Goal: Transaction & Acquisition: Purchase product/service

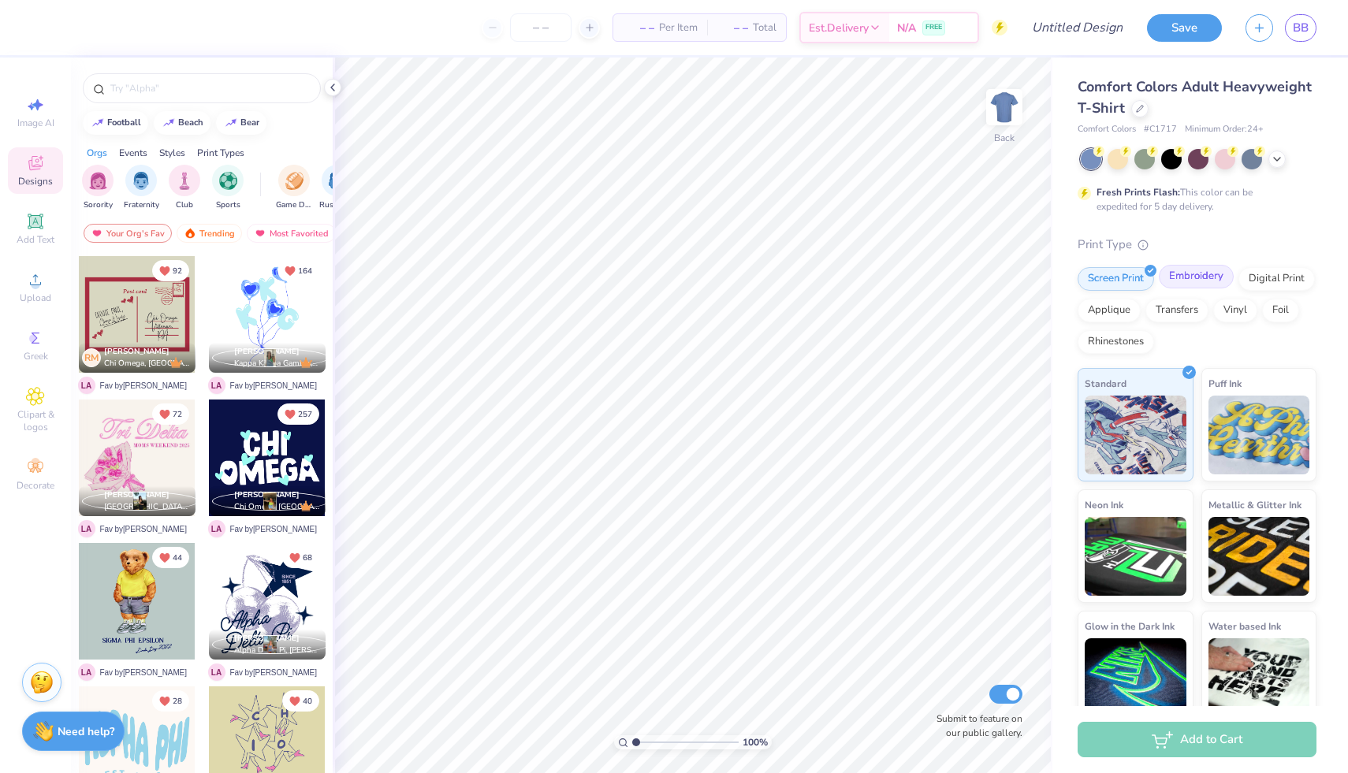
scroll to position [18, 0]
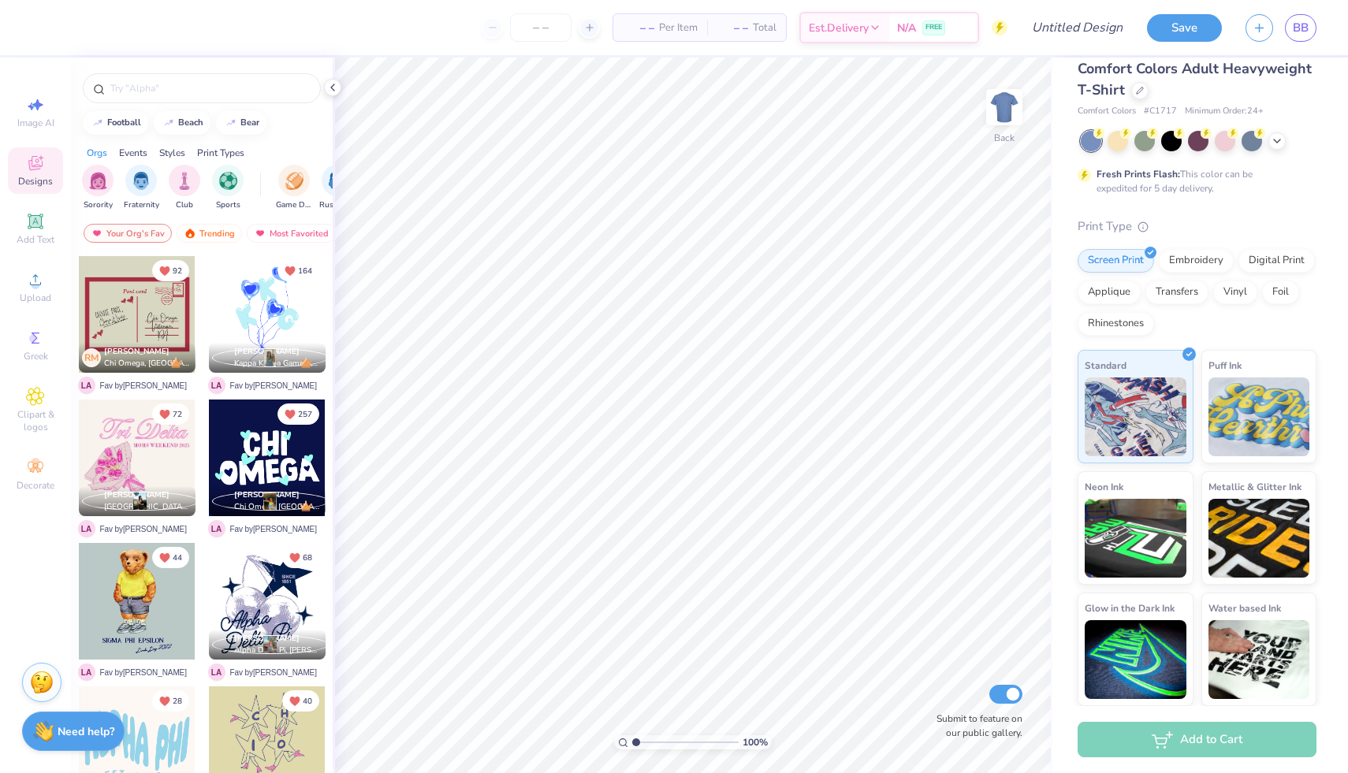
click at [48, 171] on div "Designs" at bounding box center [35, 170] width 55 height 47
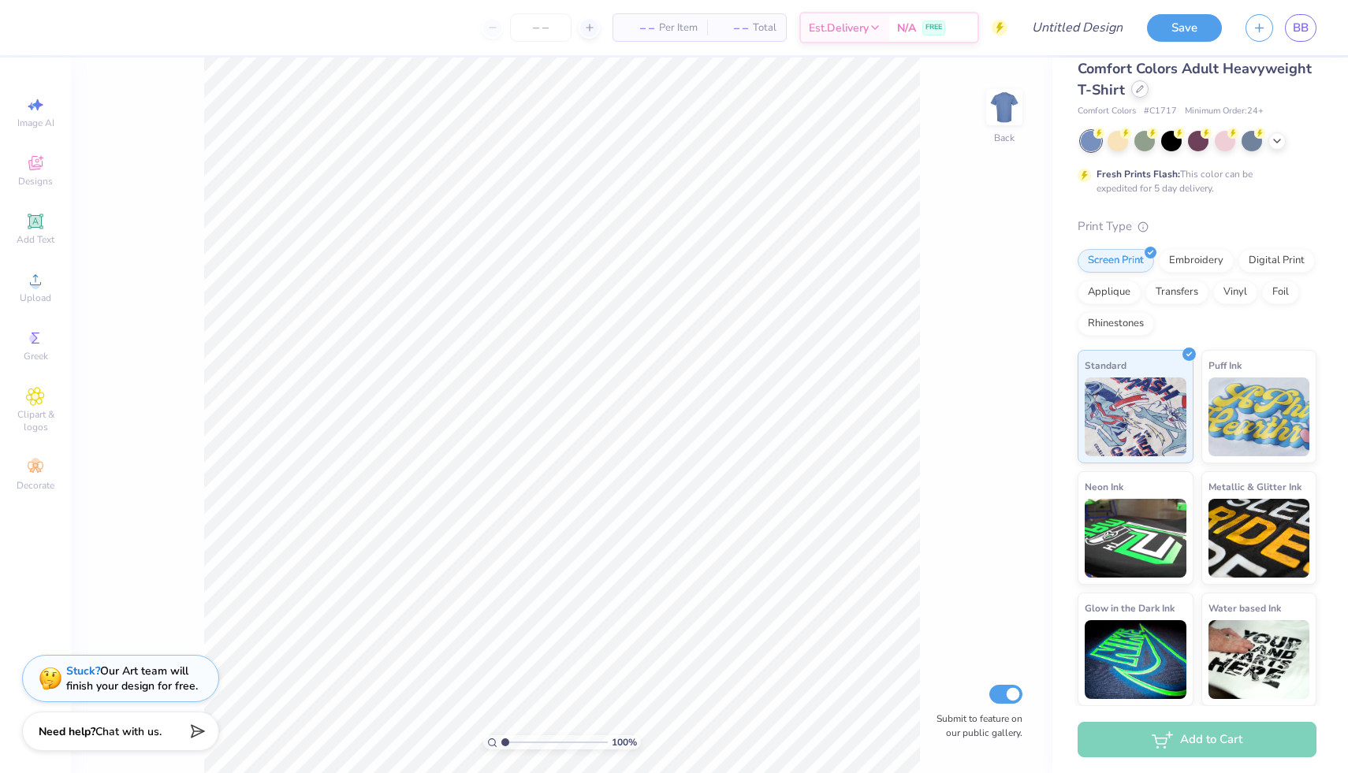
click at [1138, 95] on div at bounding box center [1139, 88] width 17 height 17
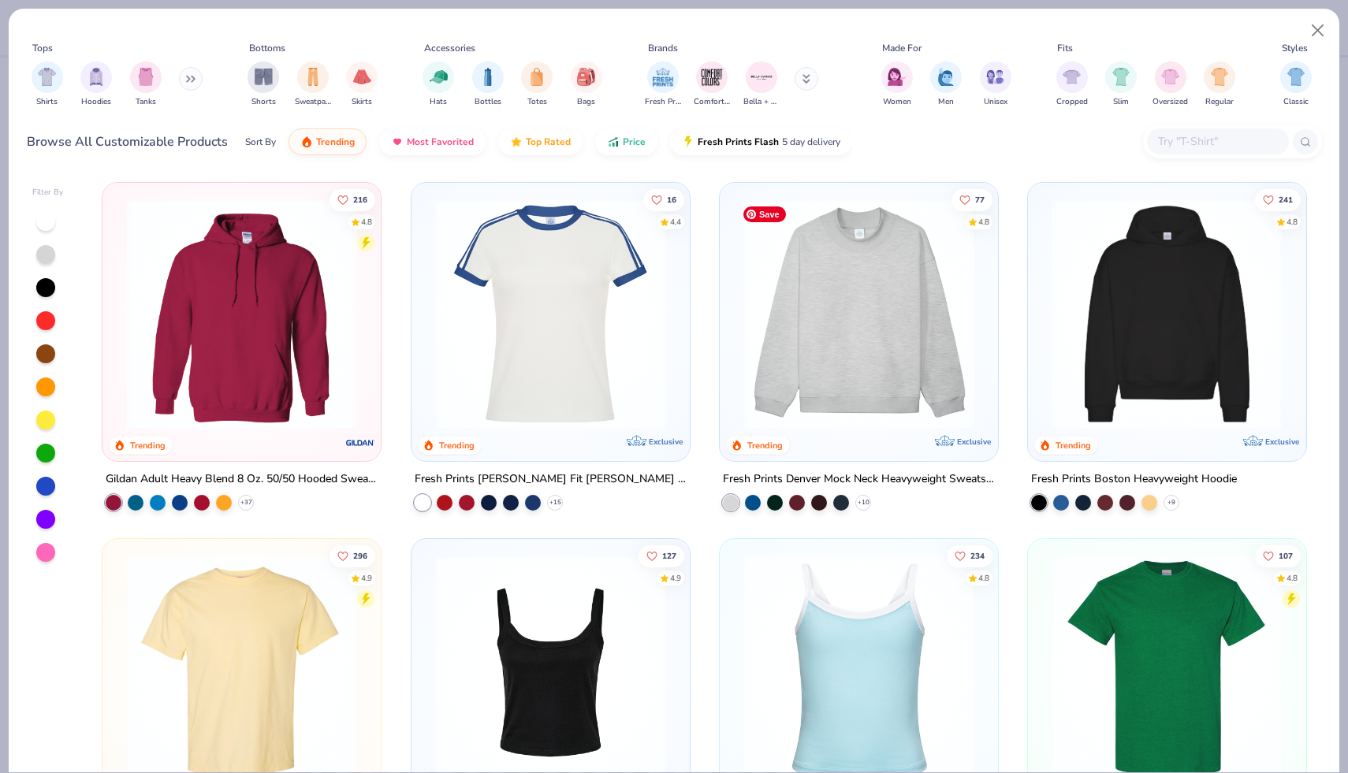
click at [836, 351] on img at bounding box center [858, 314] width 247 height 231
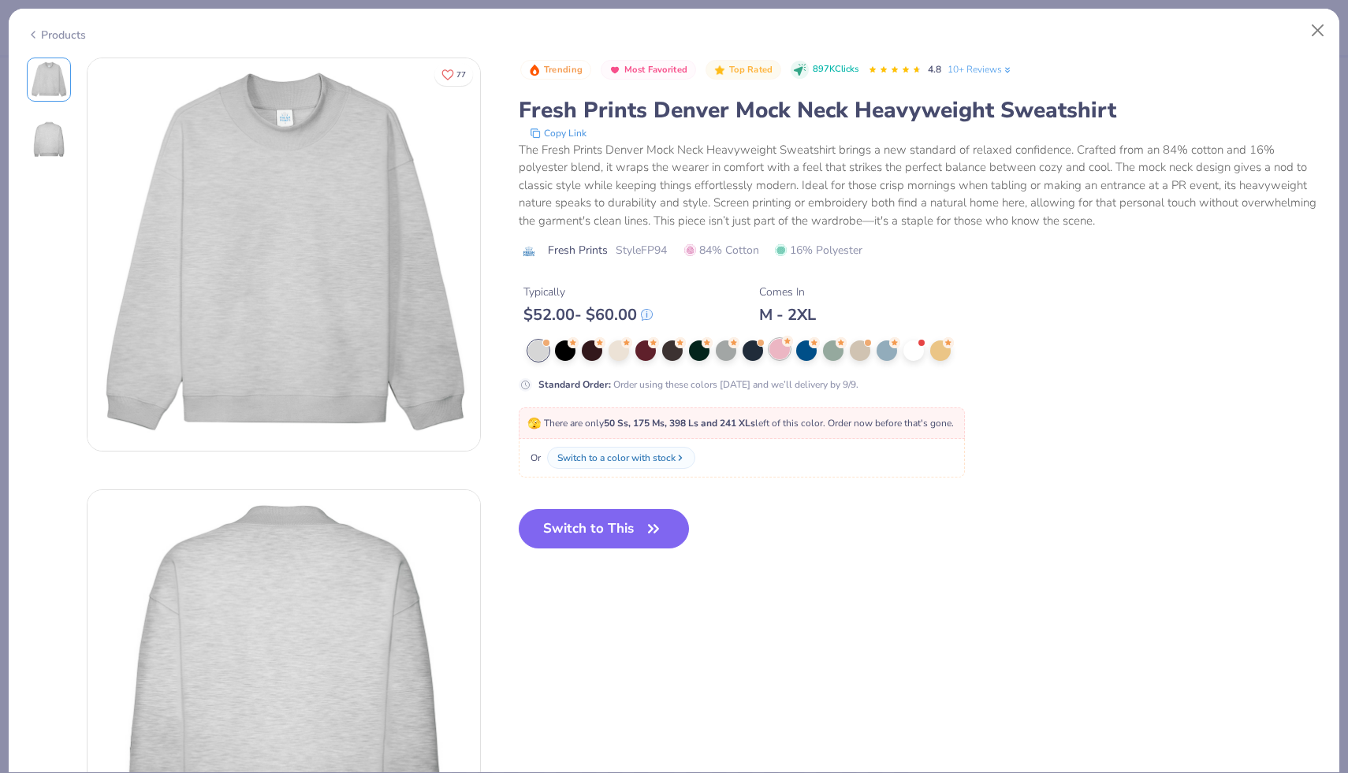
click at [779, 355] on div at bounding box center [779, 349] width 20 height 20
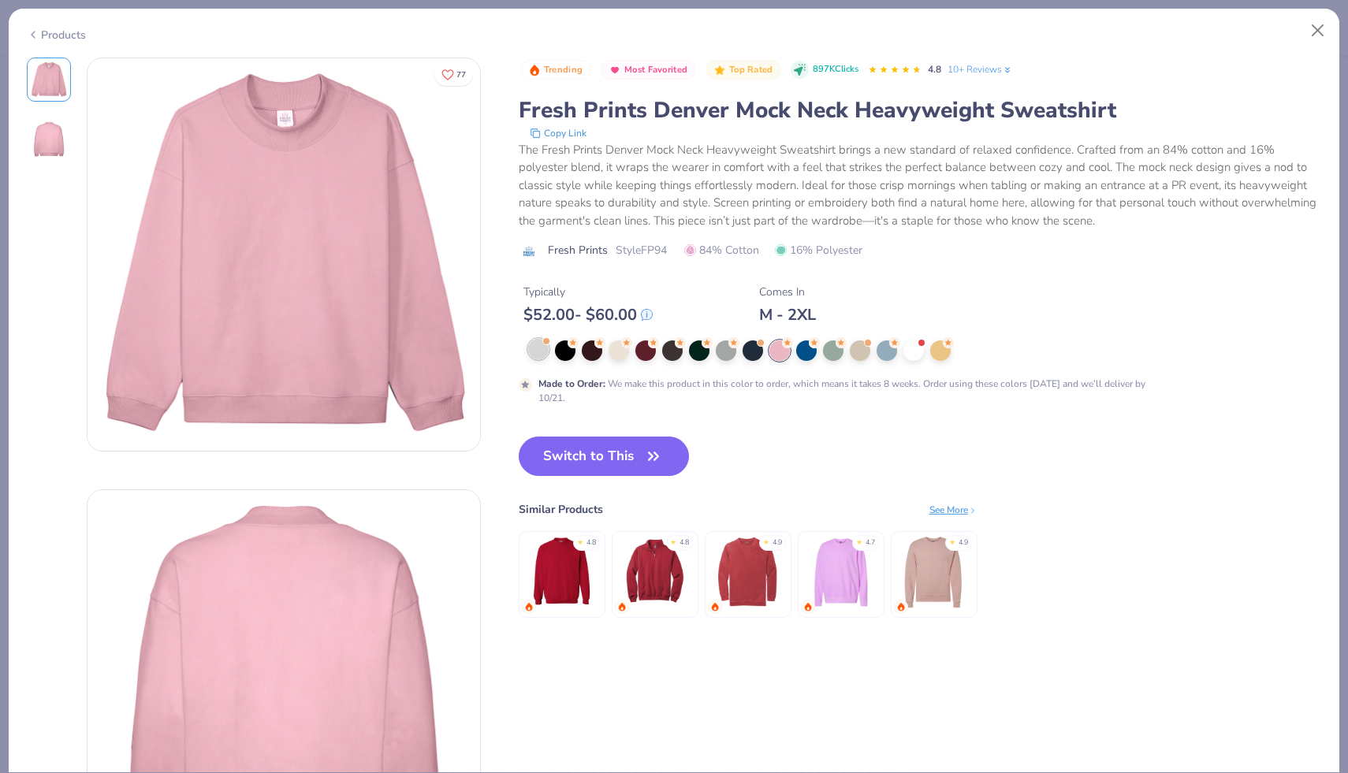
click at [546, 350] on div at bounding box center [538, 349] width 20 height 20
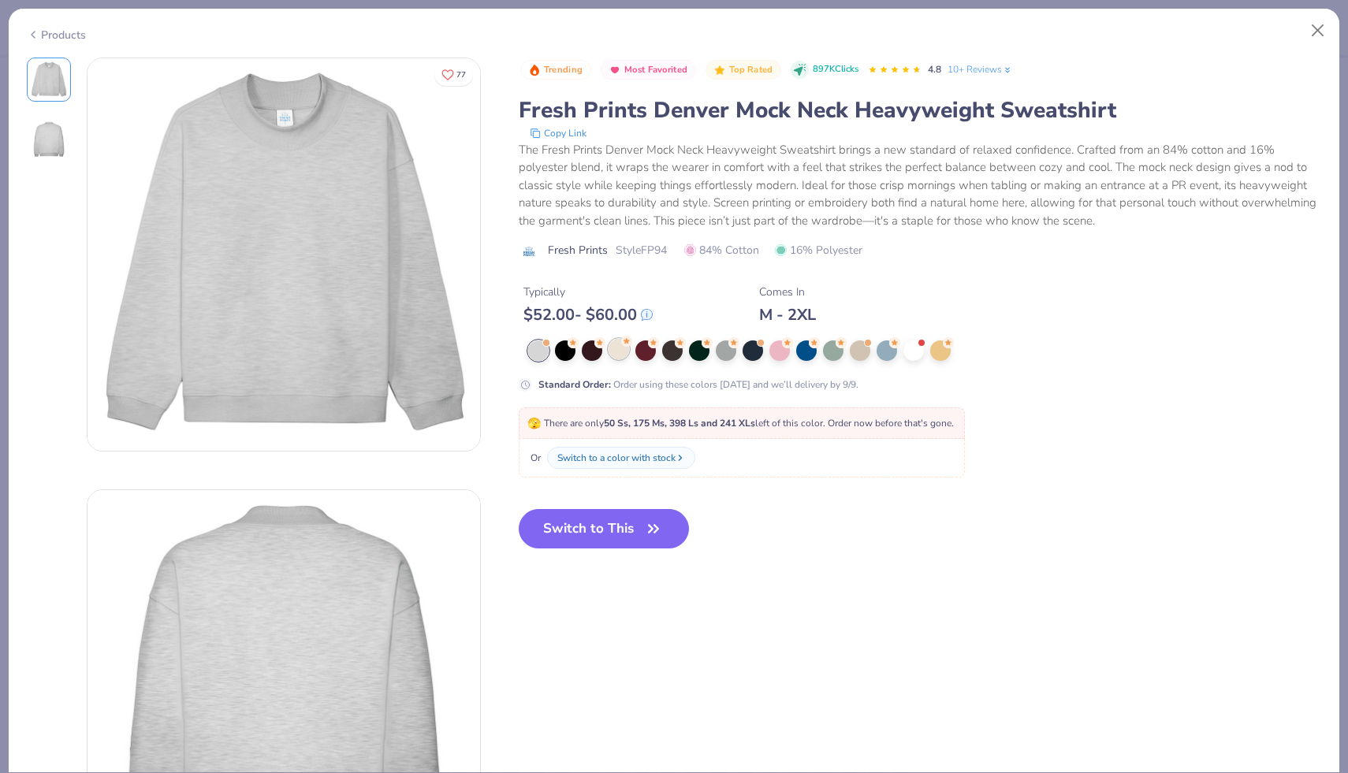
click at [620, 348] on div at bounding box center [619, 349] width 20 height 20
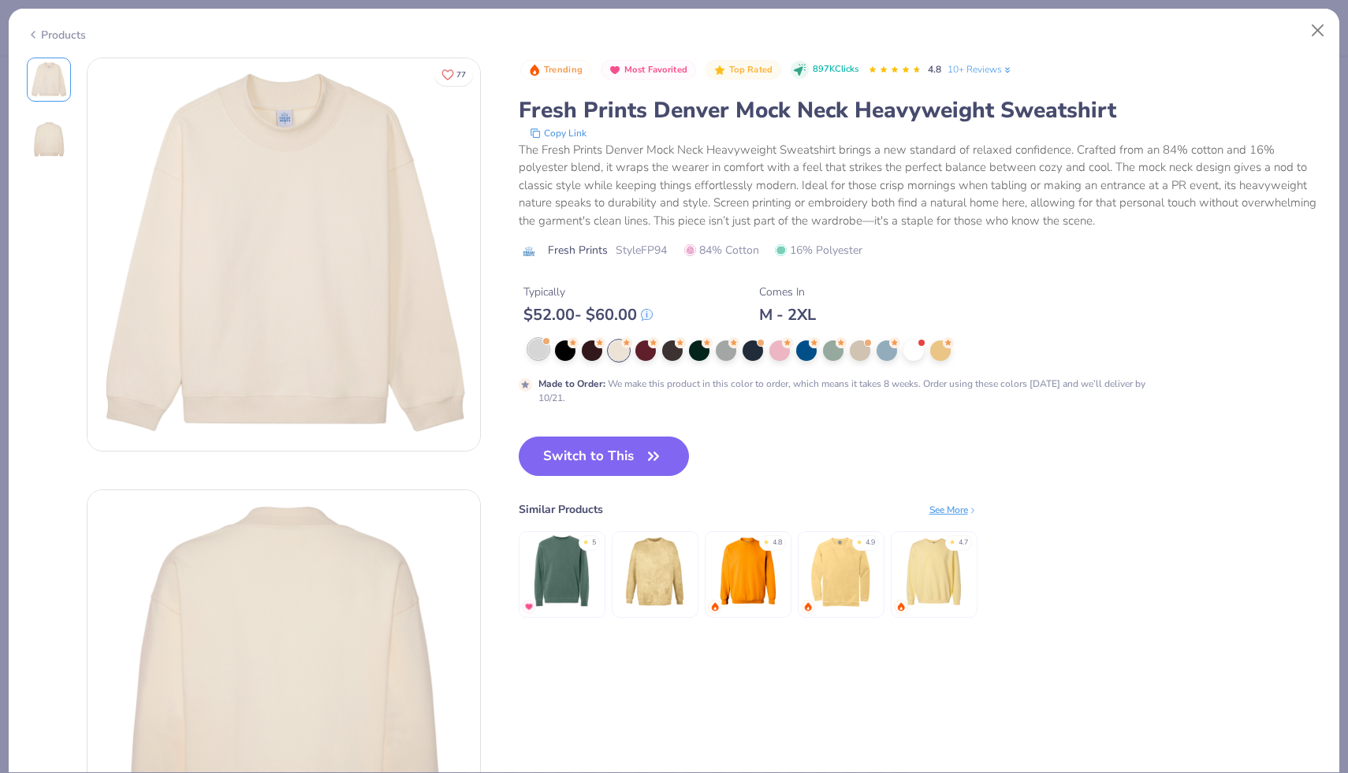
click at [542, 352] on div at bounding box center [538, 349] width 20 height 20
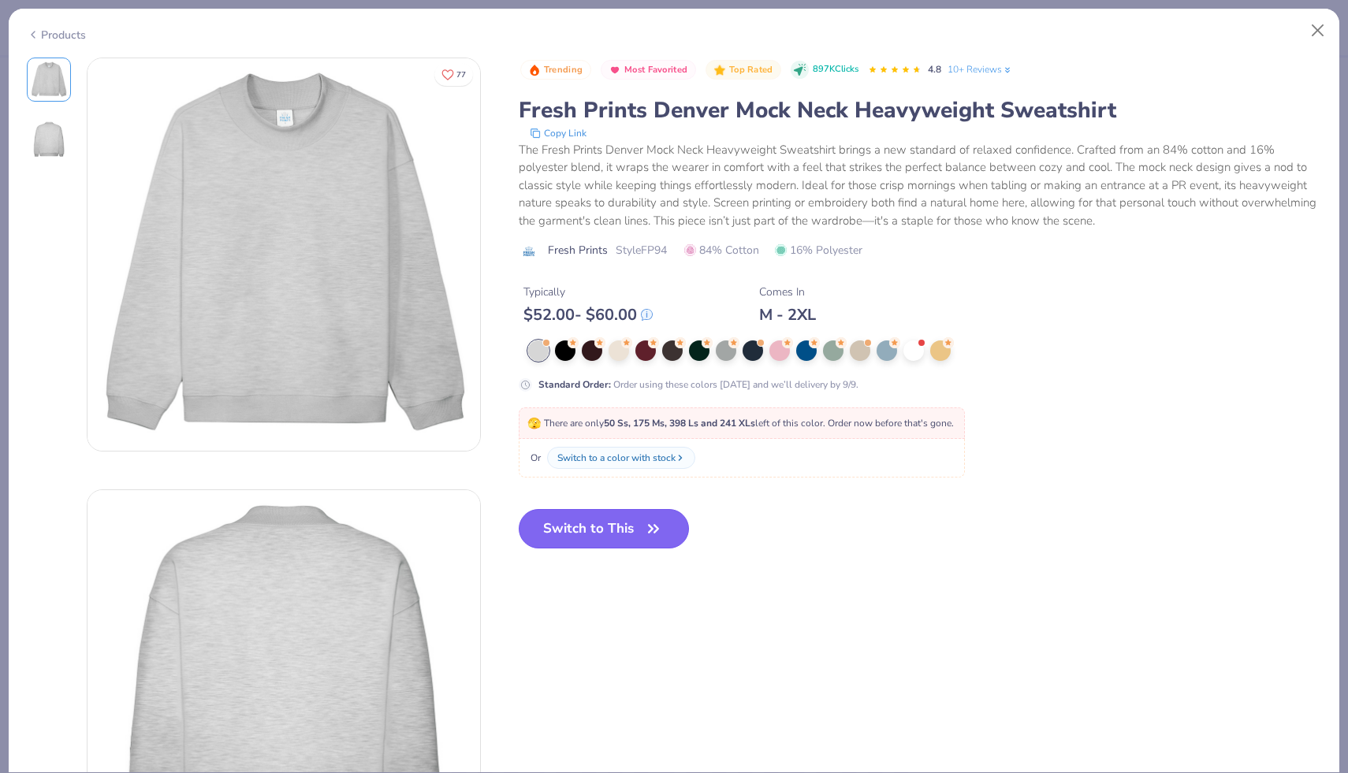
click at [649, 538] on icon "button" at bounding box center [653, 529] width 22 height 22
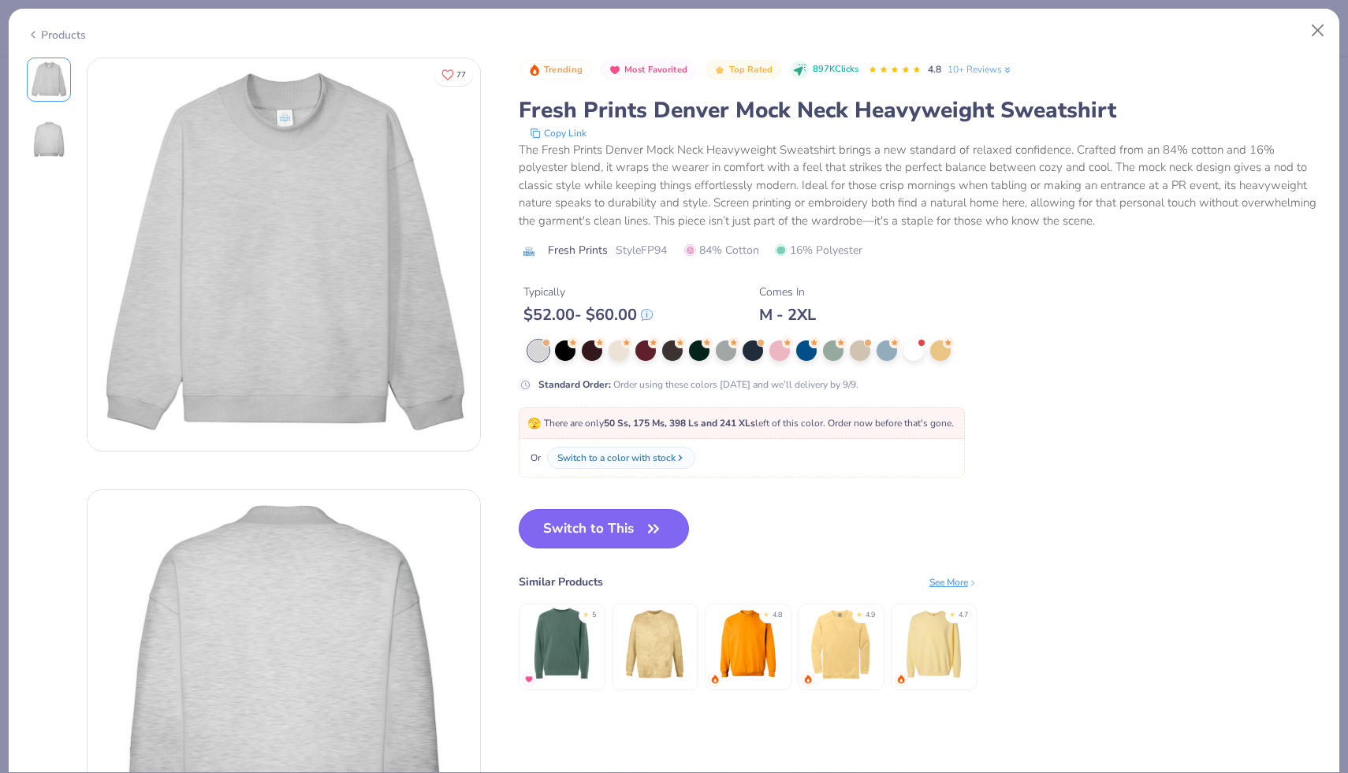
scroll to position [6, 0]
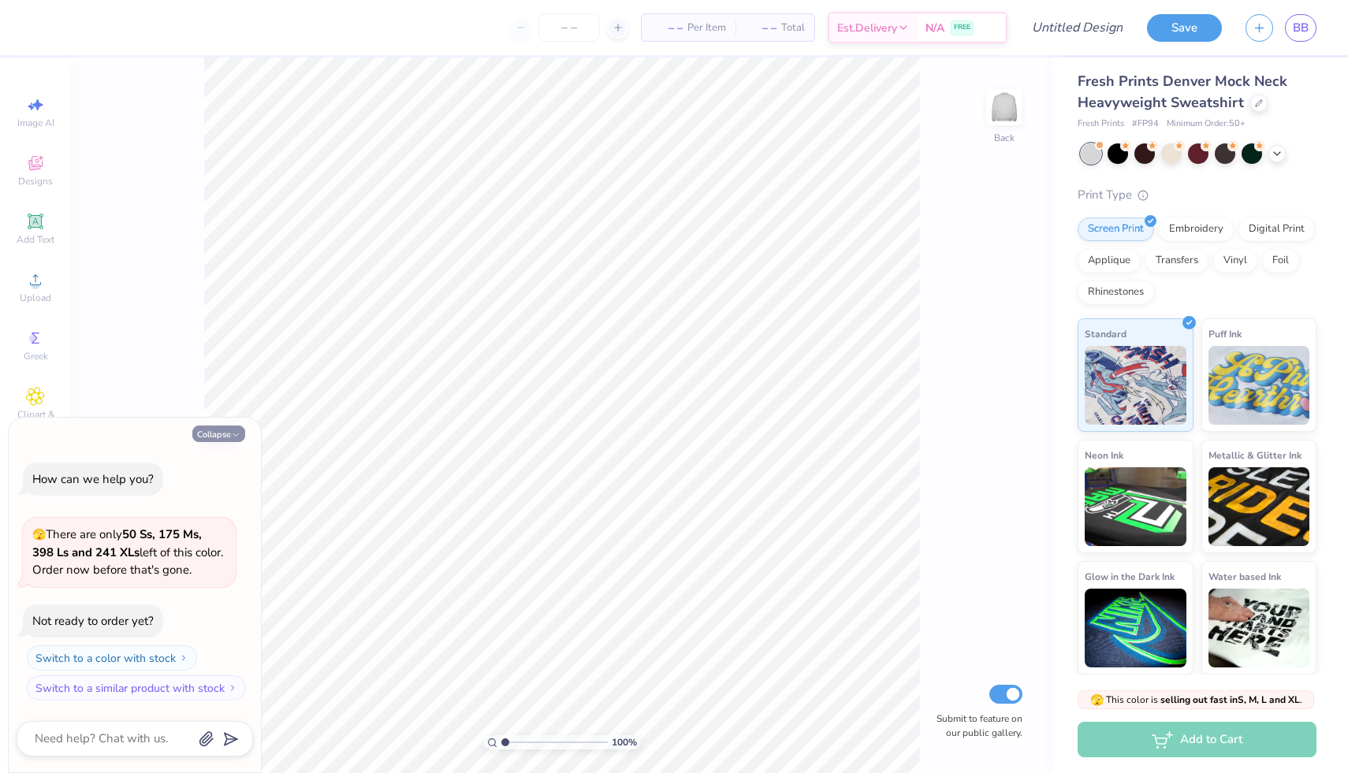
click at [214, 432] on button "Collapse" at bounding box center [218, 434] width 53 height 17
type textarea "x"
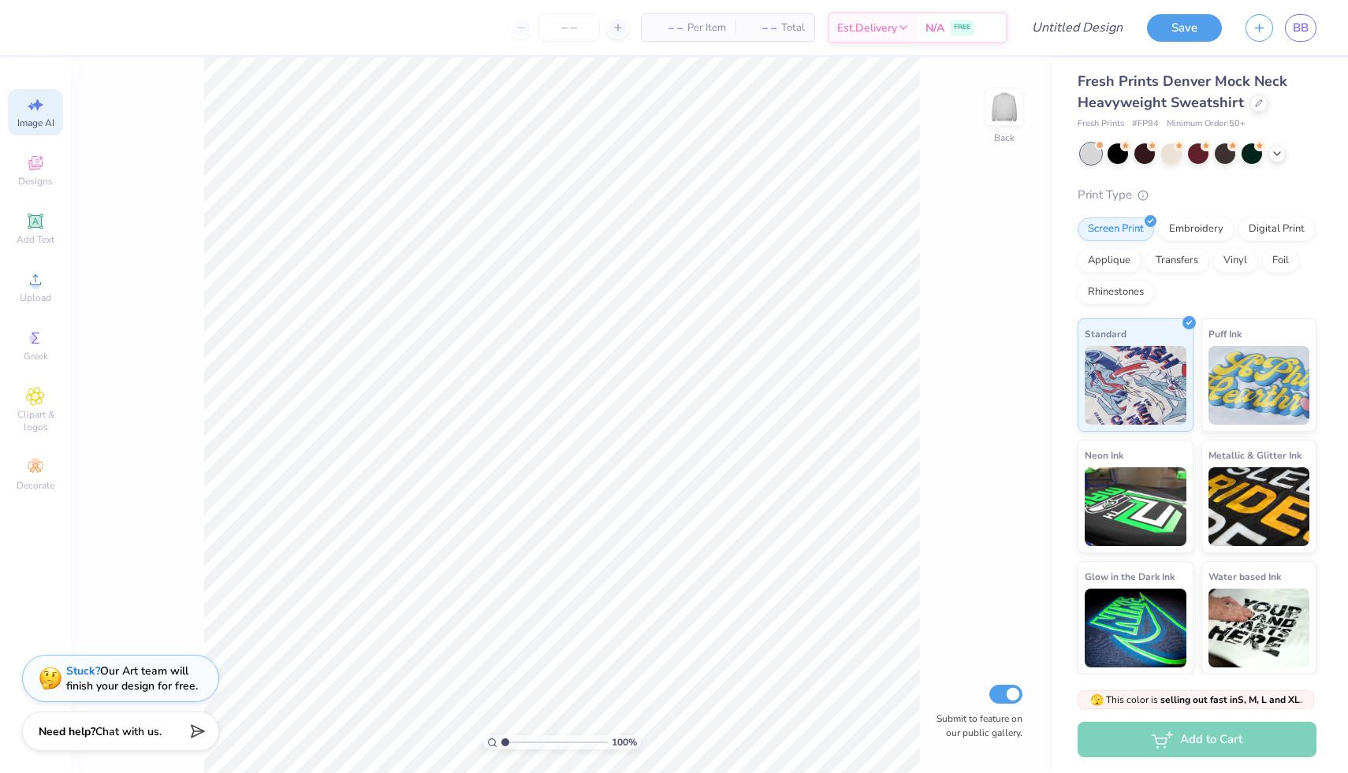
click at [21, 120] on span "Image AI" at bounding box center [35, 123] width 37 height 13
select select "4"
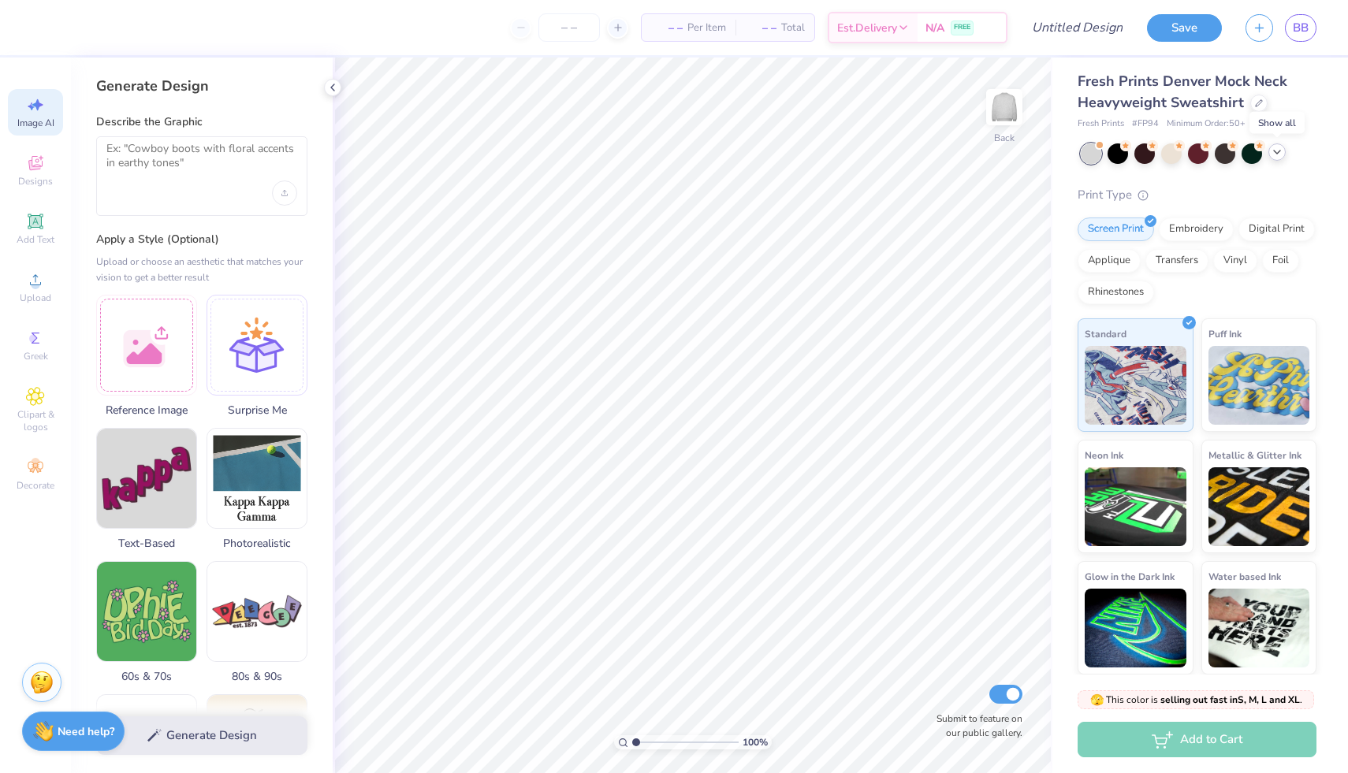
click at [1273, 157] on icon at bounding box center [1277, 152] width 13 height 13
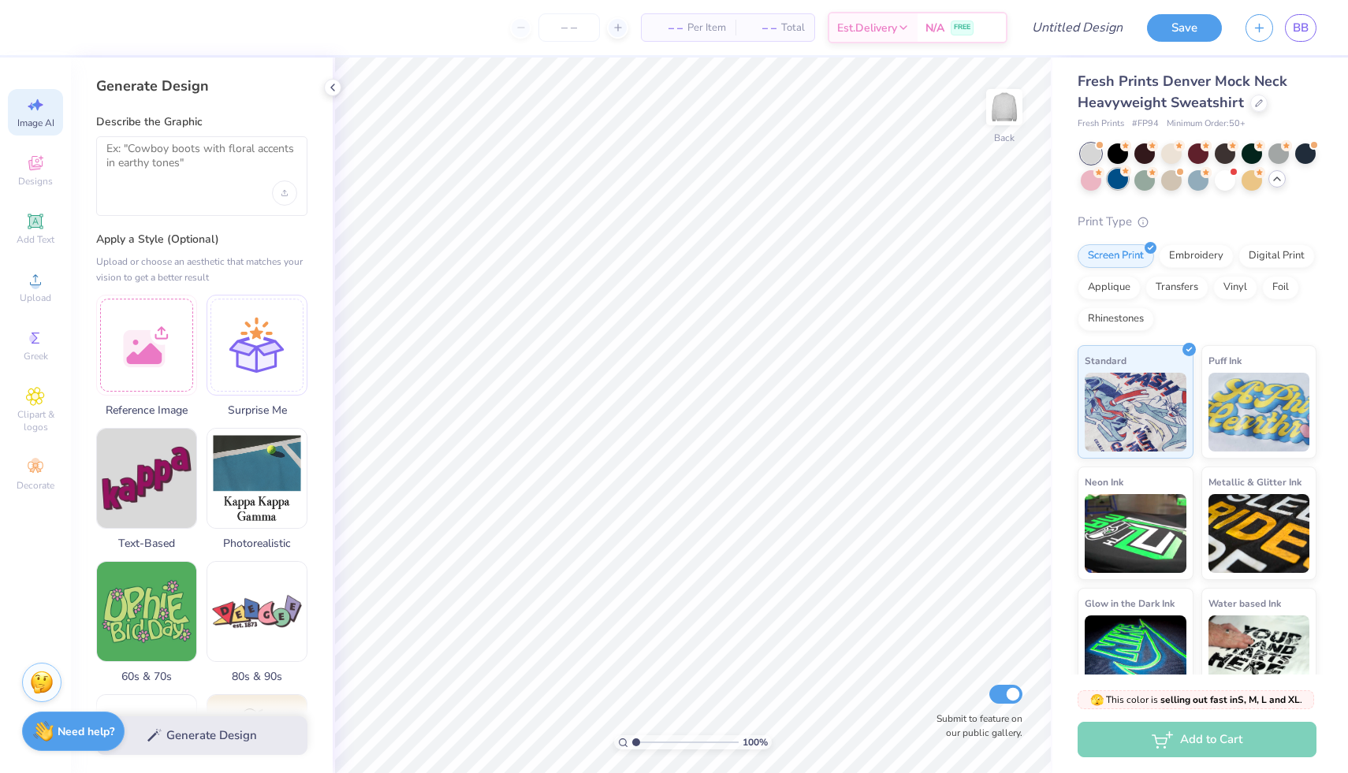
click at [1117, 180] on div at bounding box center [1118, 179] width 20 height 20
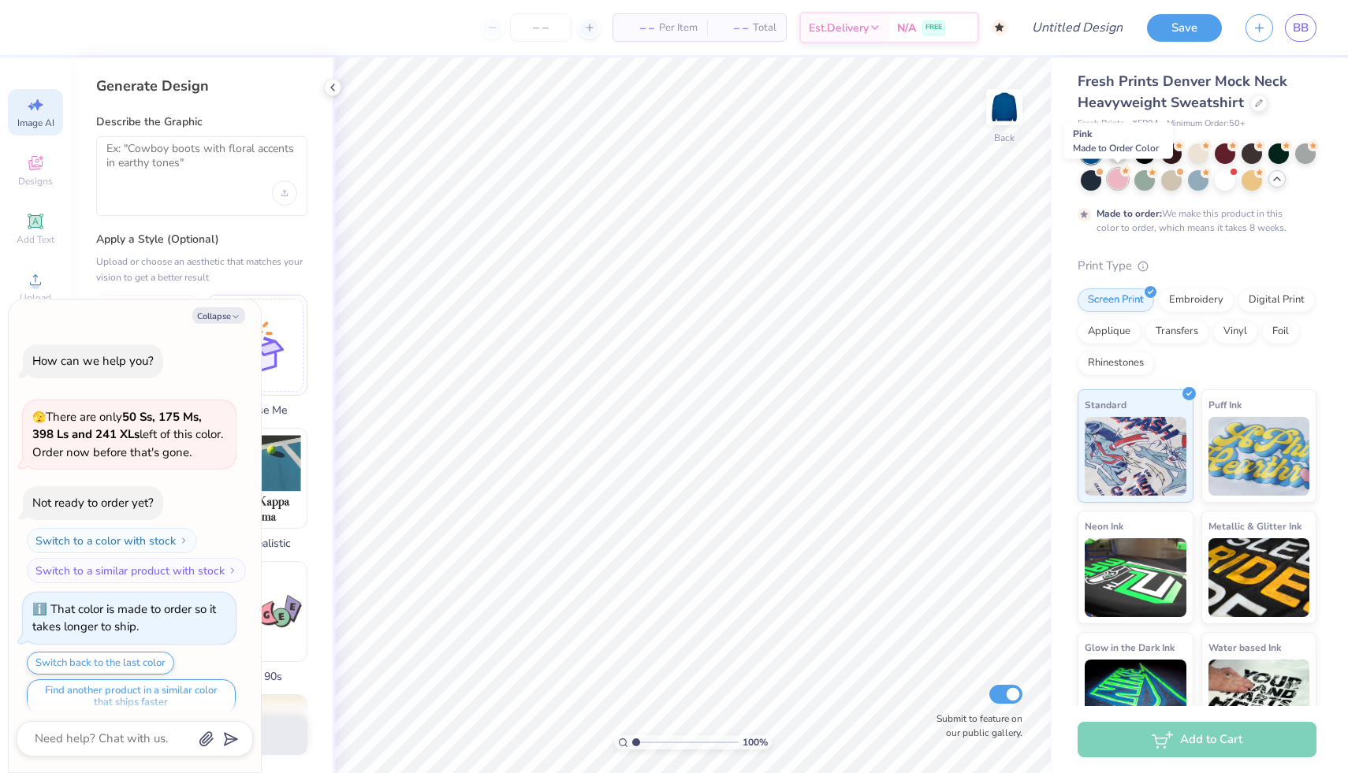
scroll to position [13, 0]
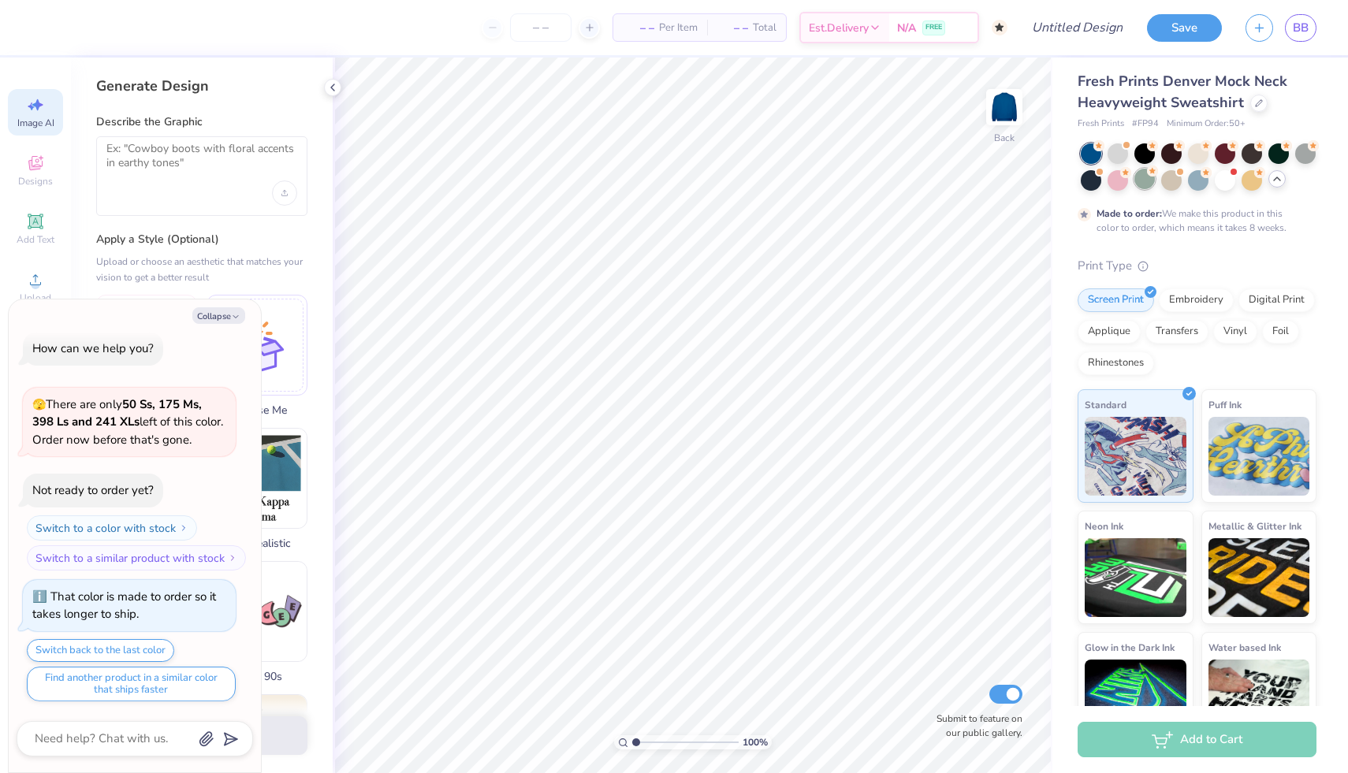
click at [1150, 177] on div at bounding box center [1144, 179] width 20 height 20
click at [1167, 181] on div at bounding box center [1171, 179] width 20 height 20
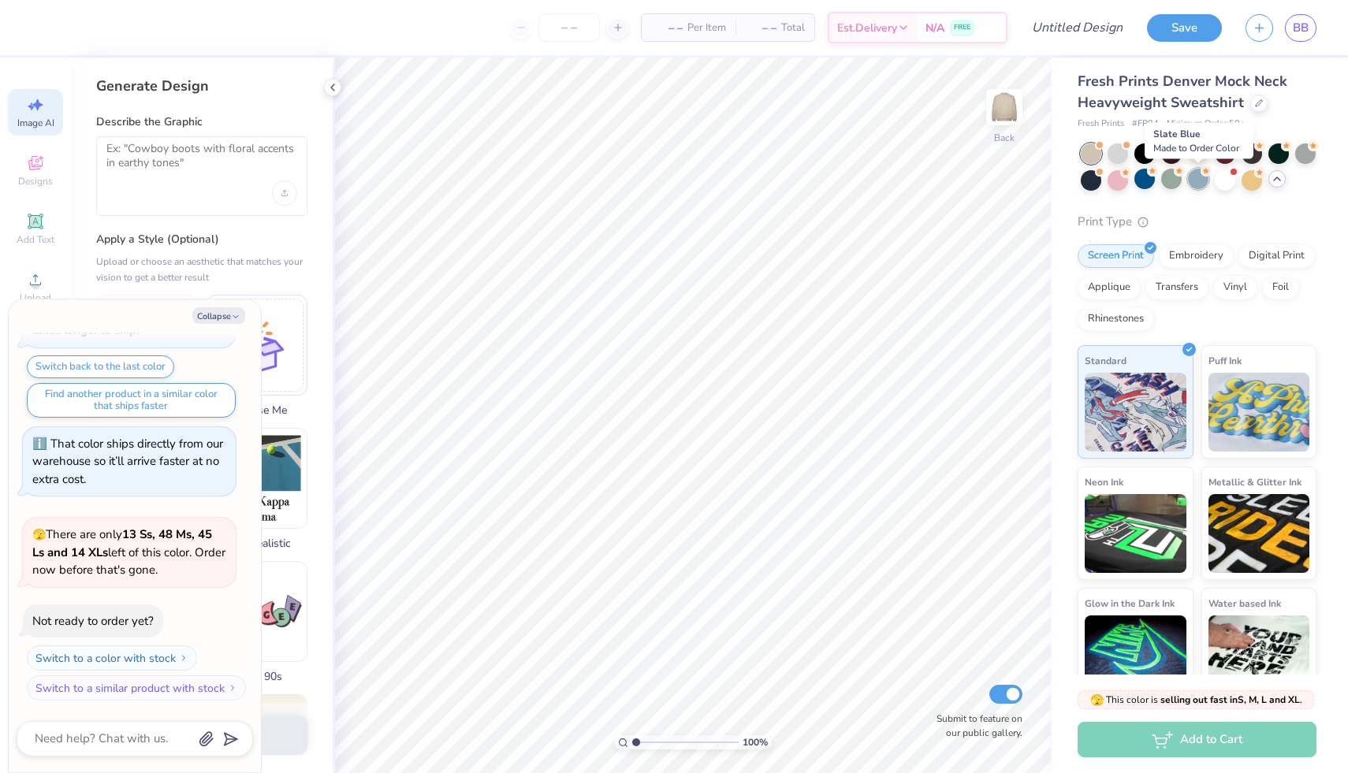
click at [1199, 181] on div at bounding box center [1198, 179] width 20 height 20
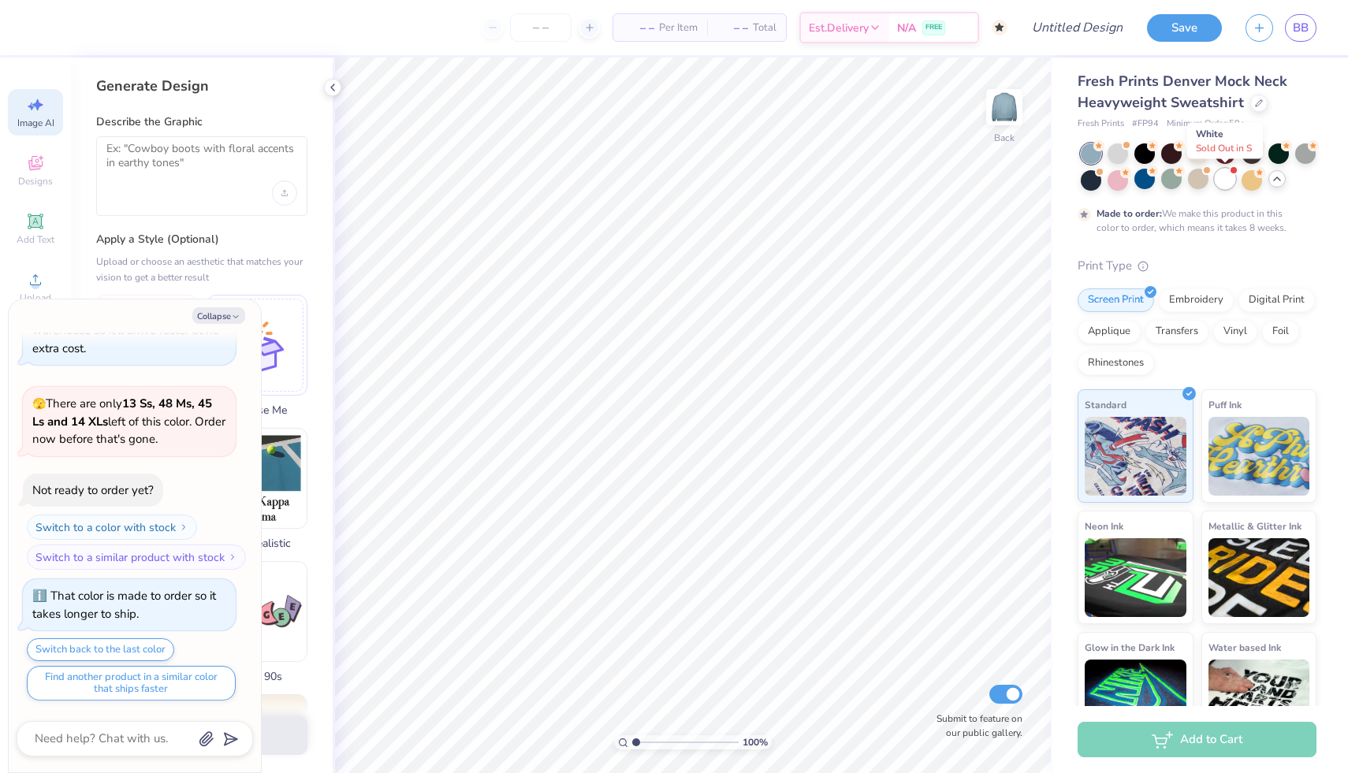
click at [1216, 184] on div at bounding box center [1225, 179] width 20 height 20
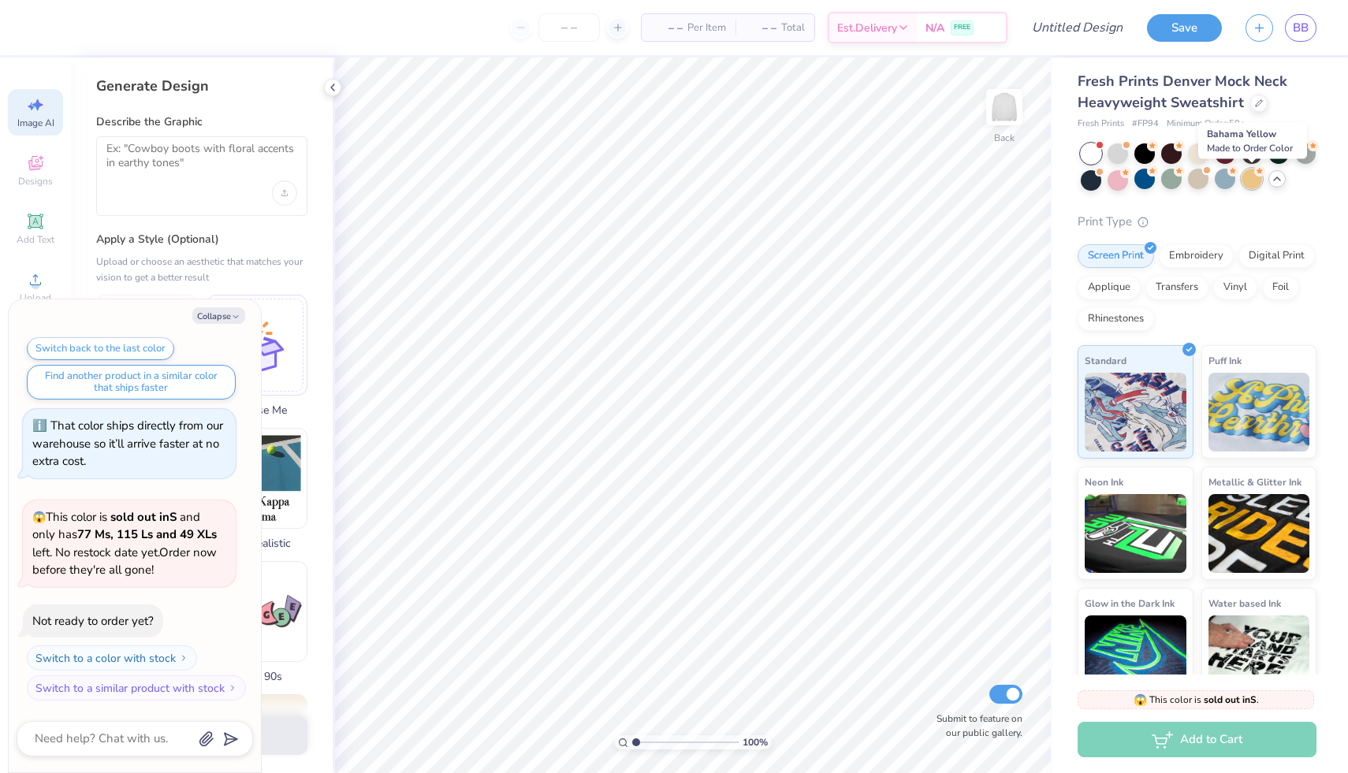
click at [1242, 185] on div at bounding box center [1252, 179] width 20 height 20
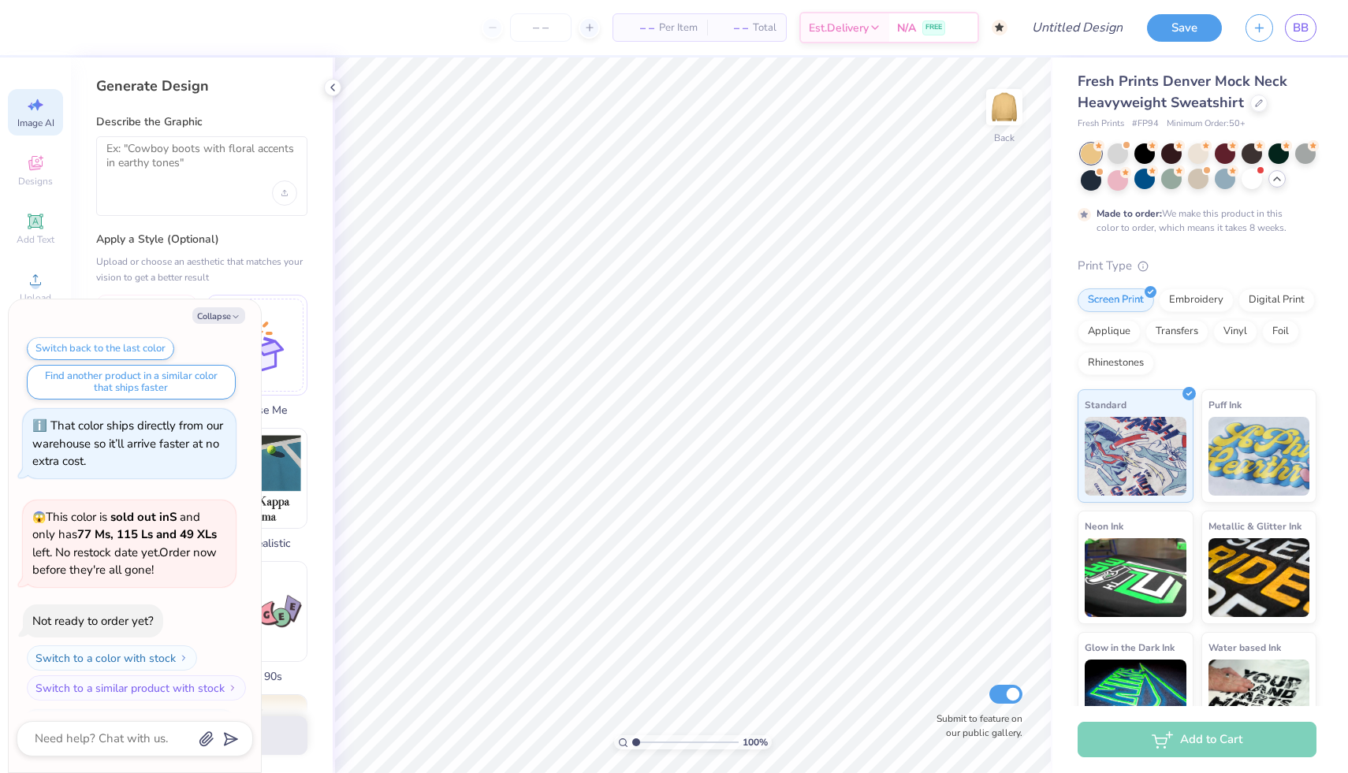
scroll to position [859, 0]
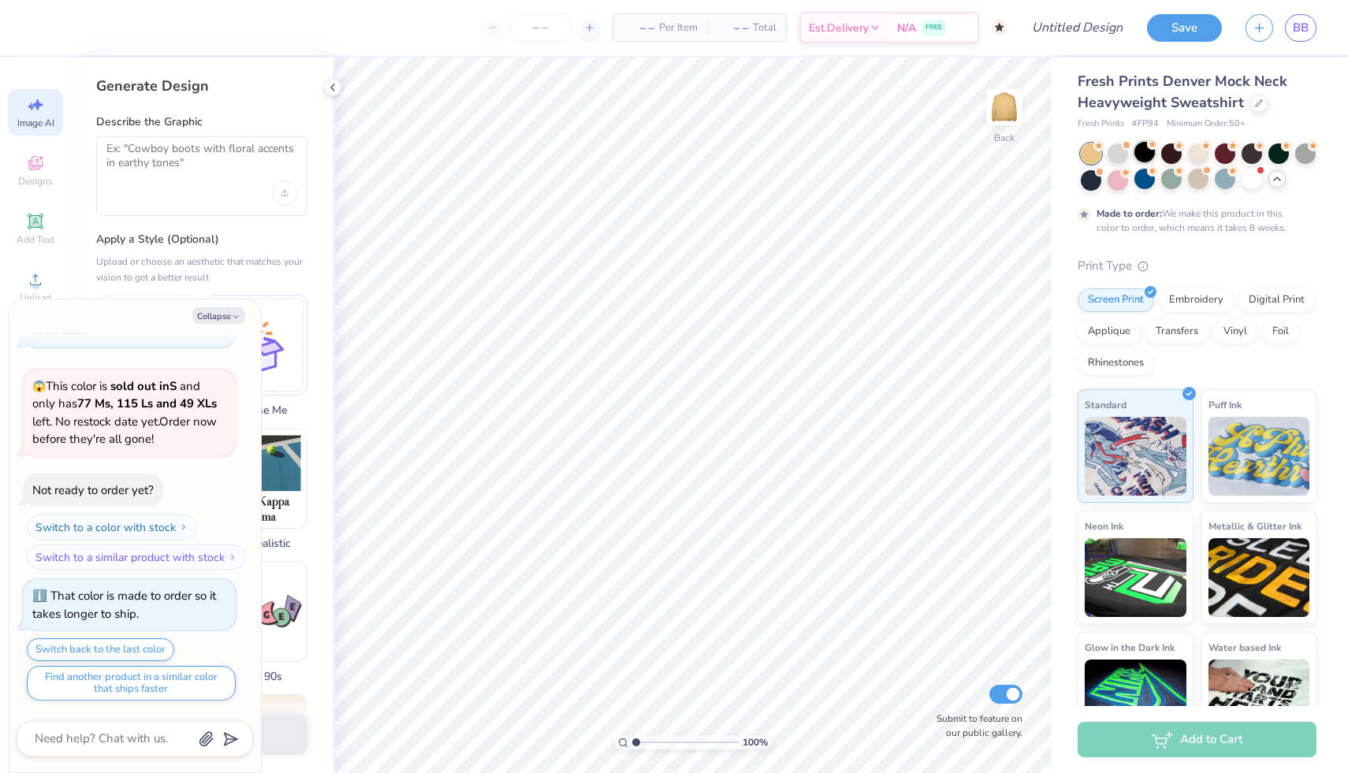
click at [1147, 151] on div at bounding box center [1144, 152] width 20 height 20
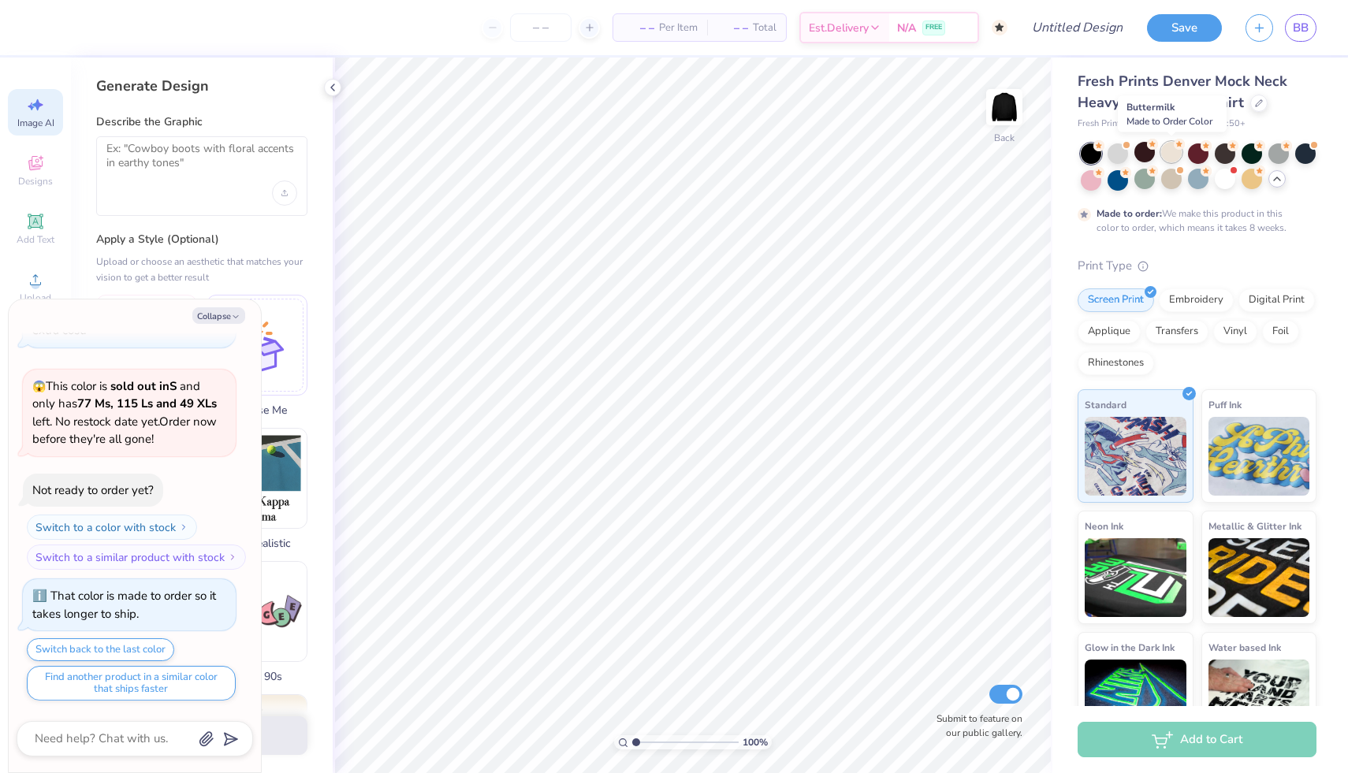
click at [1170, 153] on div at bounding box center [1171, 152] width 20 height 20
click at [1193, 155] on div at bounding box center [1198, 152] width 20 height 20
click at [1215, 156] on div at bounding box center [1225, 152] width 20 height 20
click at [1243, 155] on div at bounding box center [1252, 152] width 20 height 20
click at [1264, 151] on div at bounding box center [1199, 166] width 236 height 47
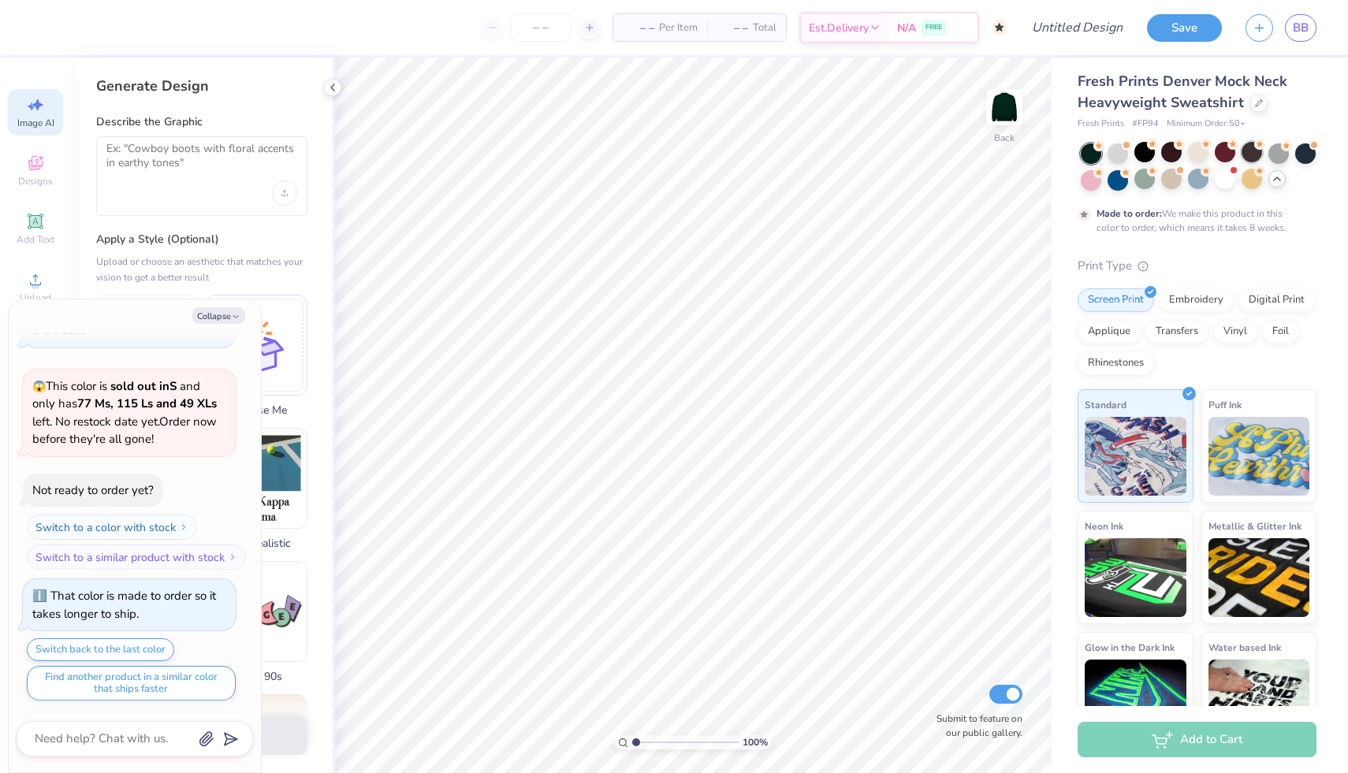
click at [1260, 152] on div at bounding box center [1252, 152] width 20 height 20
click at [1268, 152] on div at bounding box center [1278, 152] width 20 height 20
click at [1297, 156] on div at bounding box center [1305, 152] width 20 height 20
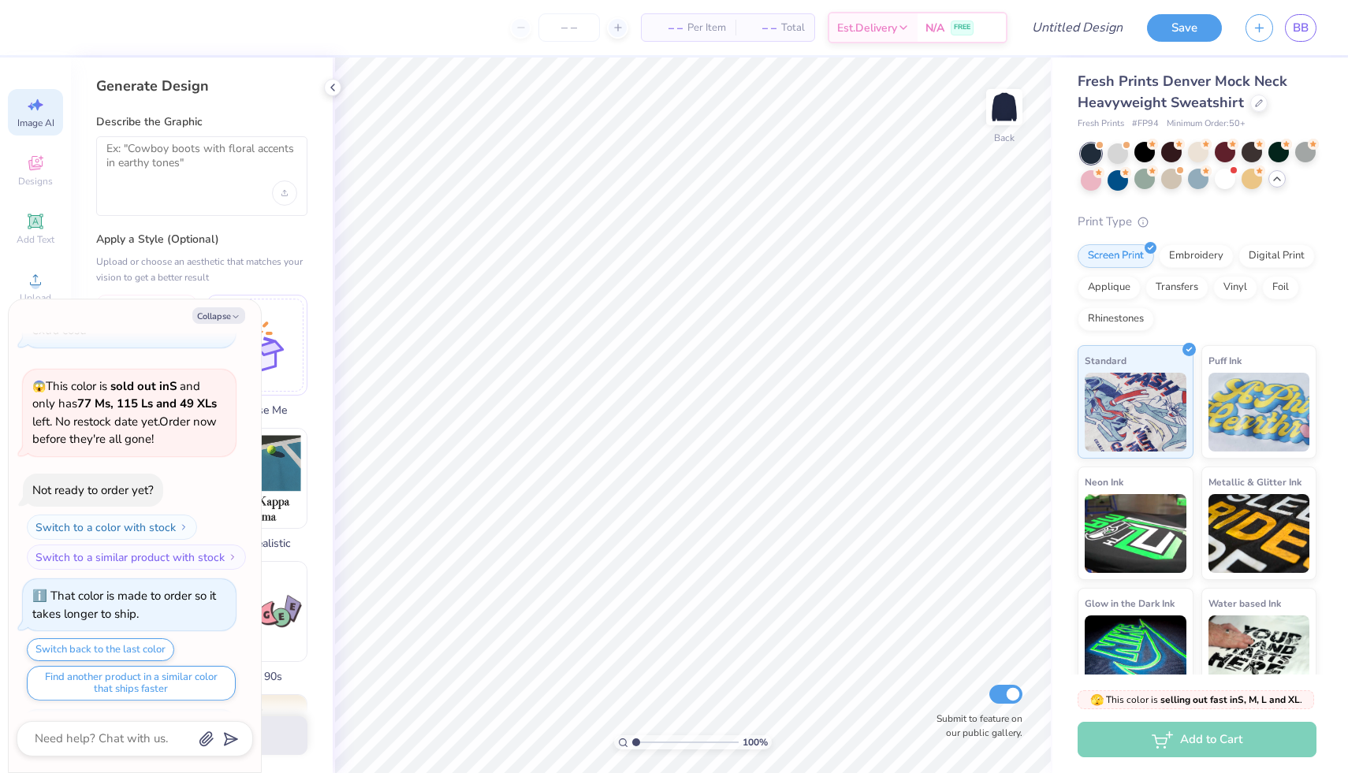
scroll to position [1142, 0]
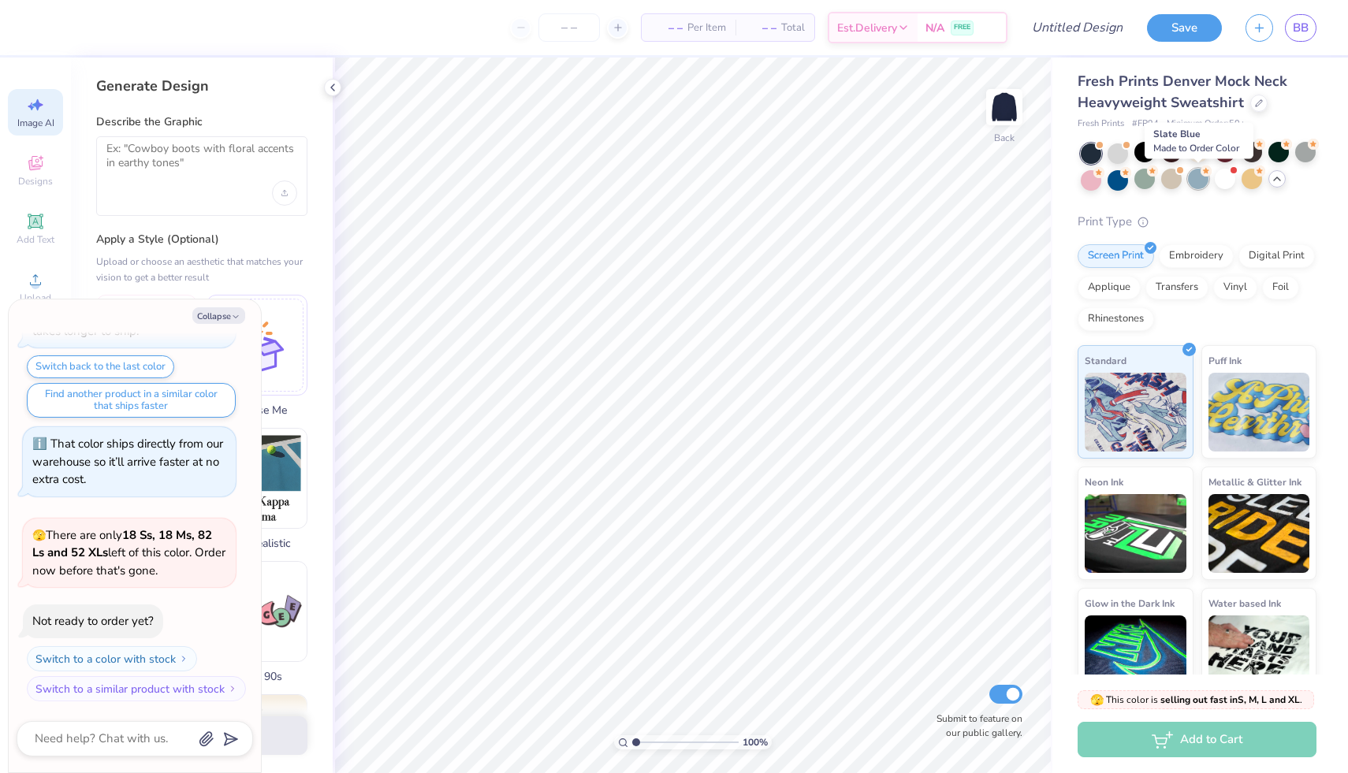
click at [1200, 179] on div at bounding box center [1198, 179] width 20 height 20
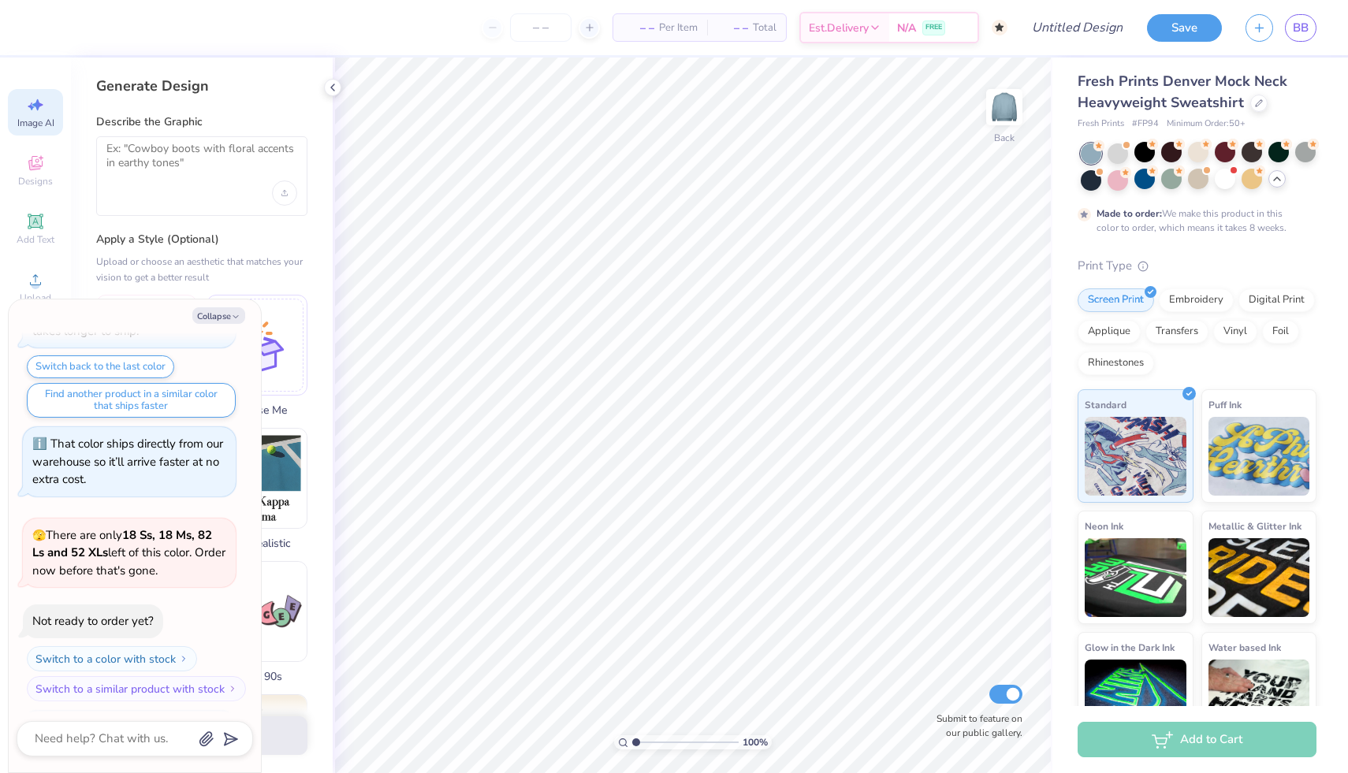
scroll to position [1273, 0]
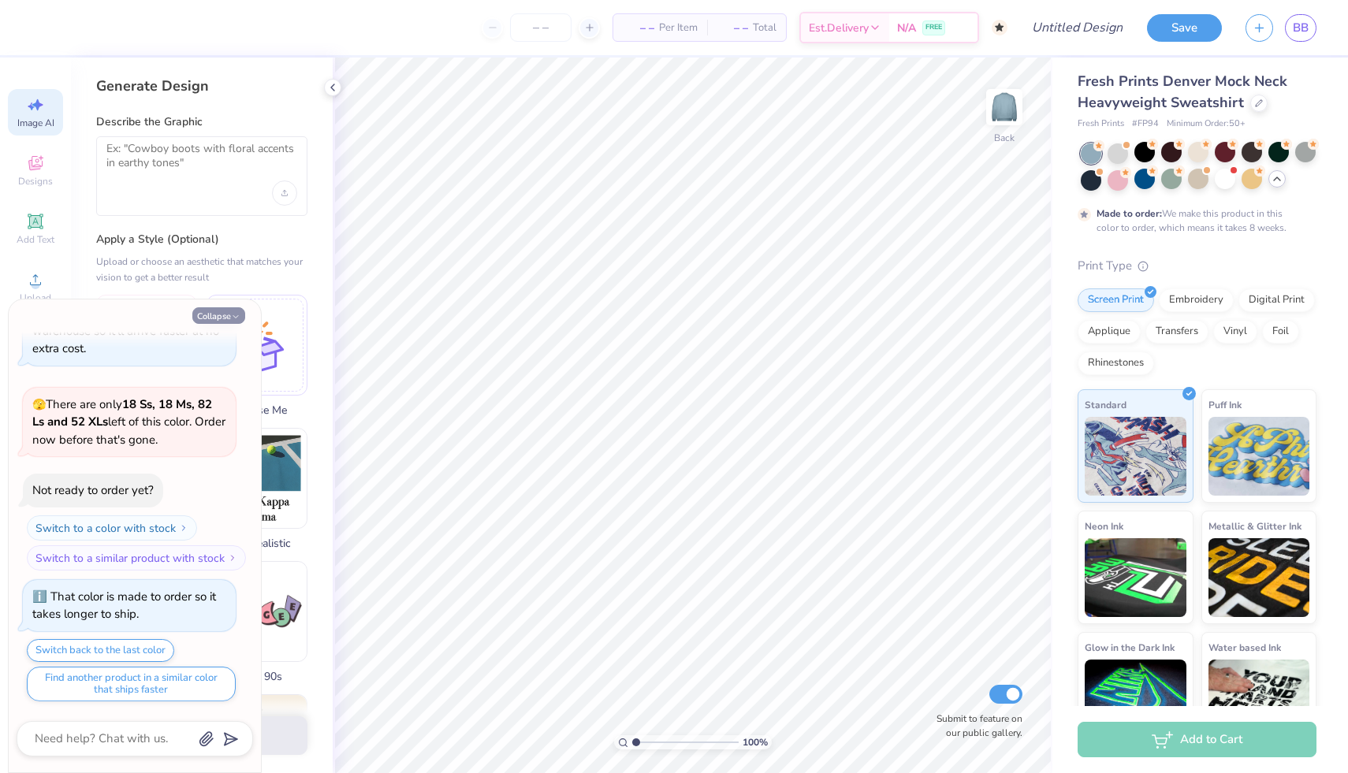
click at [227, 311] on button "Collapse" at bounding box center [218, 315] width 53 height 17
type textarea "x"
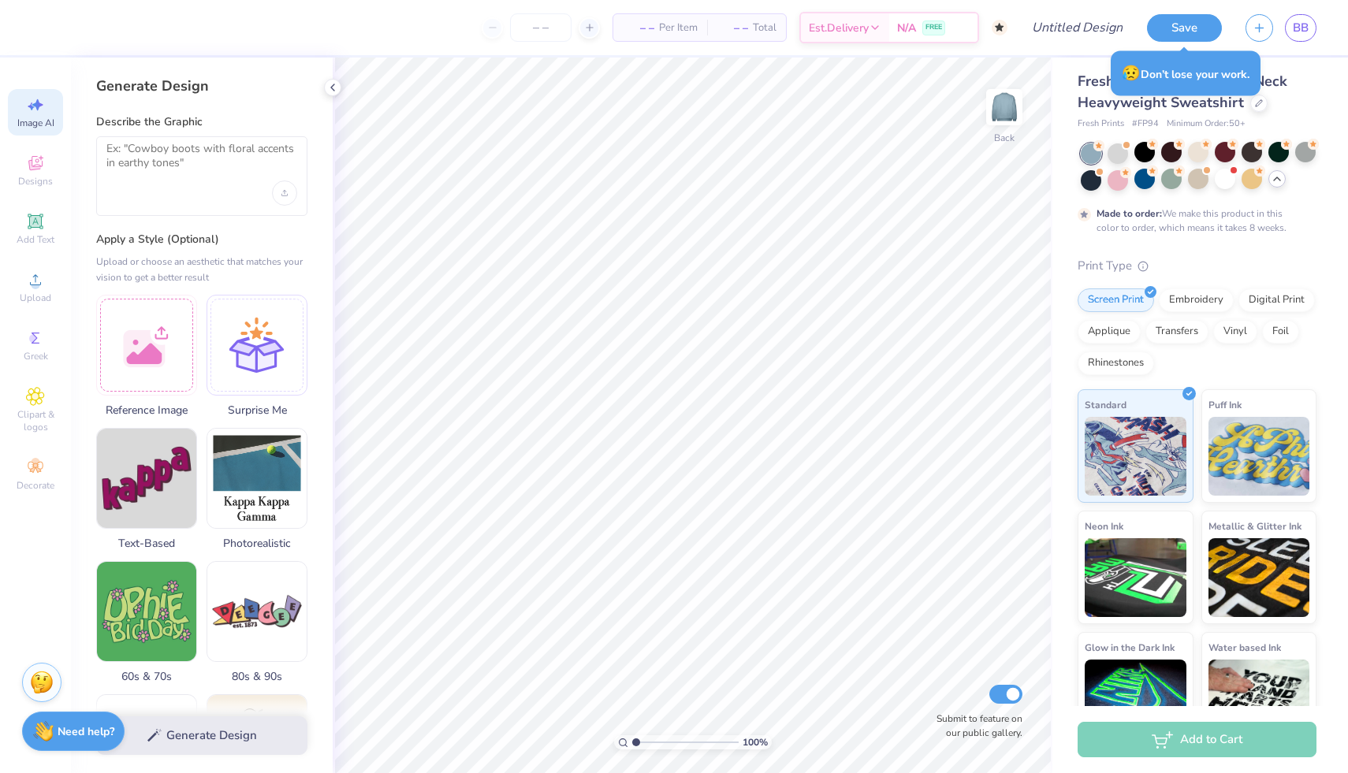
click at [1068, 238] on div "Fresh Prints Denver Mock Neck Heavyweight Sweatshirt Fresh Prints # FP94 Minimu…" at bounding box center [1200, 399] width 296 height 694
click at [1254, 110] on div at bounding box center [1258, 101] width 17 height 17
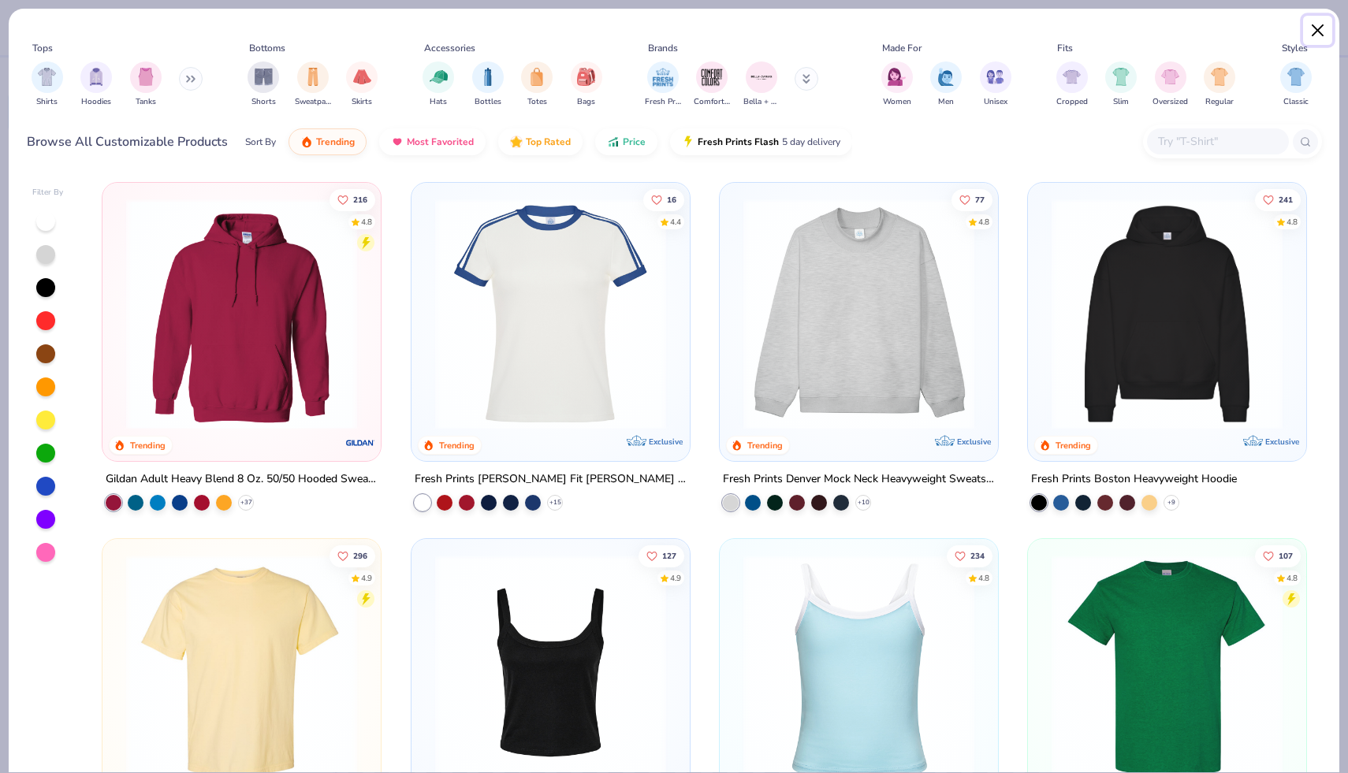
click at [1320, 30] on button "Close" at bounding box center [1318, 31] width 30 height 30
